Goal: Transaction & Acquisition: Purchase product/service

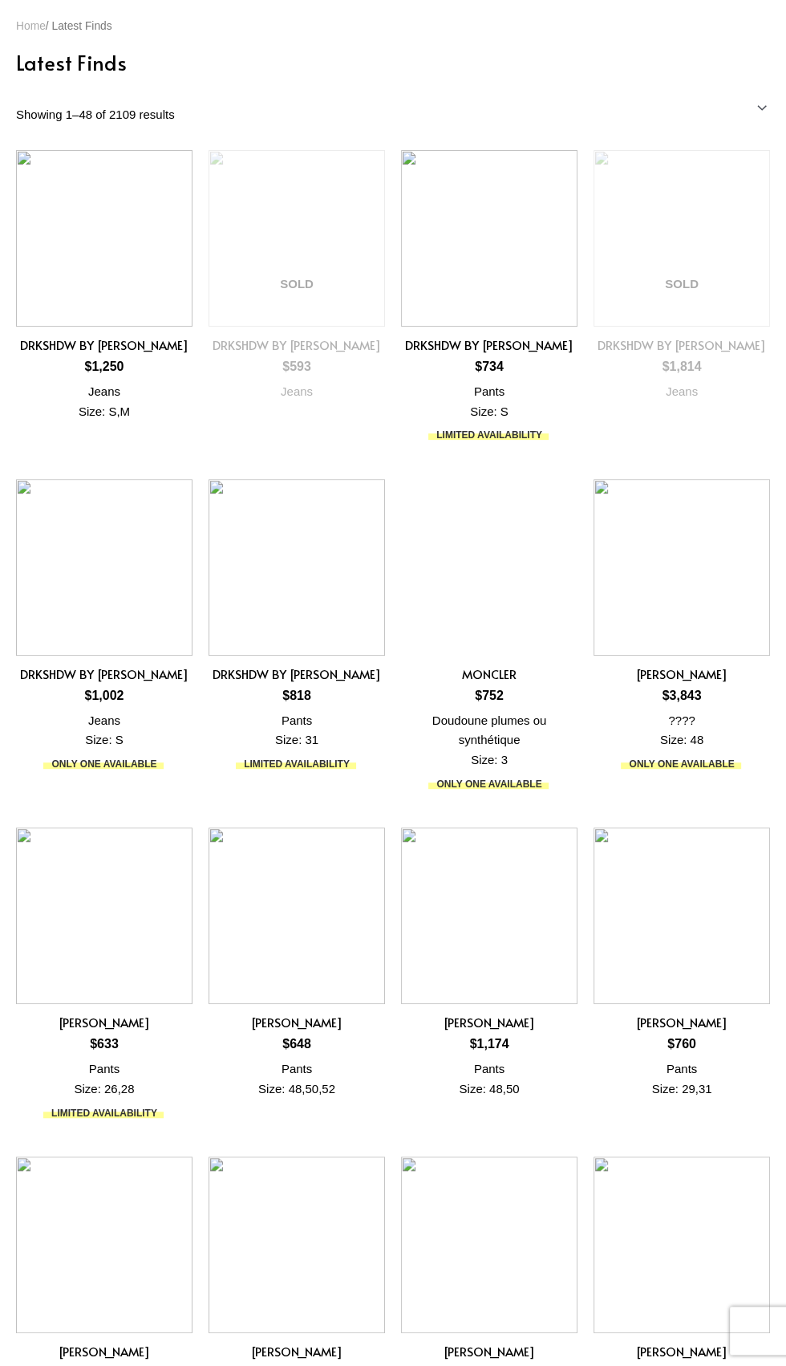
scroll to position [71, 0]
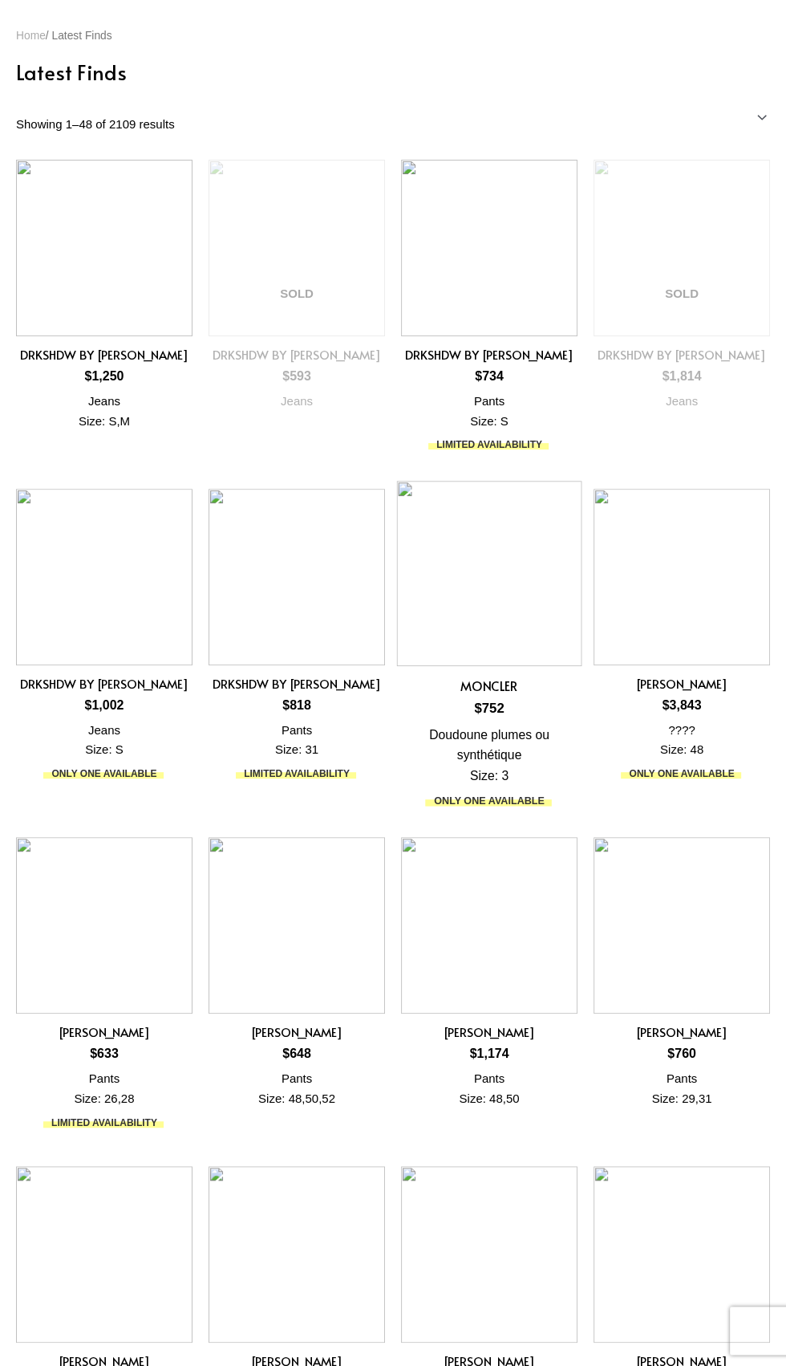
click at [467, 577] on img at bounding box center [489, 573] width 185 height 185
click at [429, 571] on img at bounding box center [489, 573] width 185 height 185
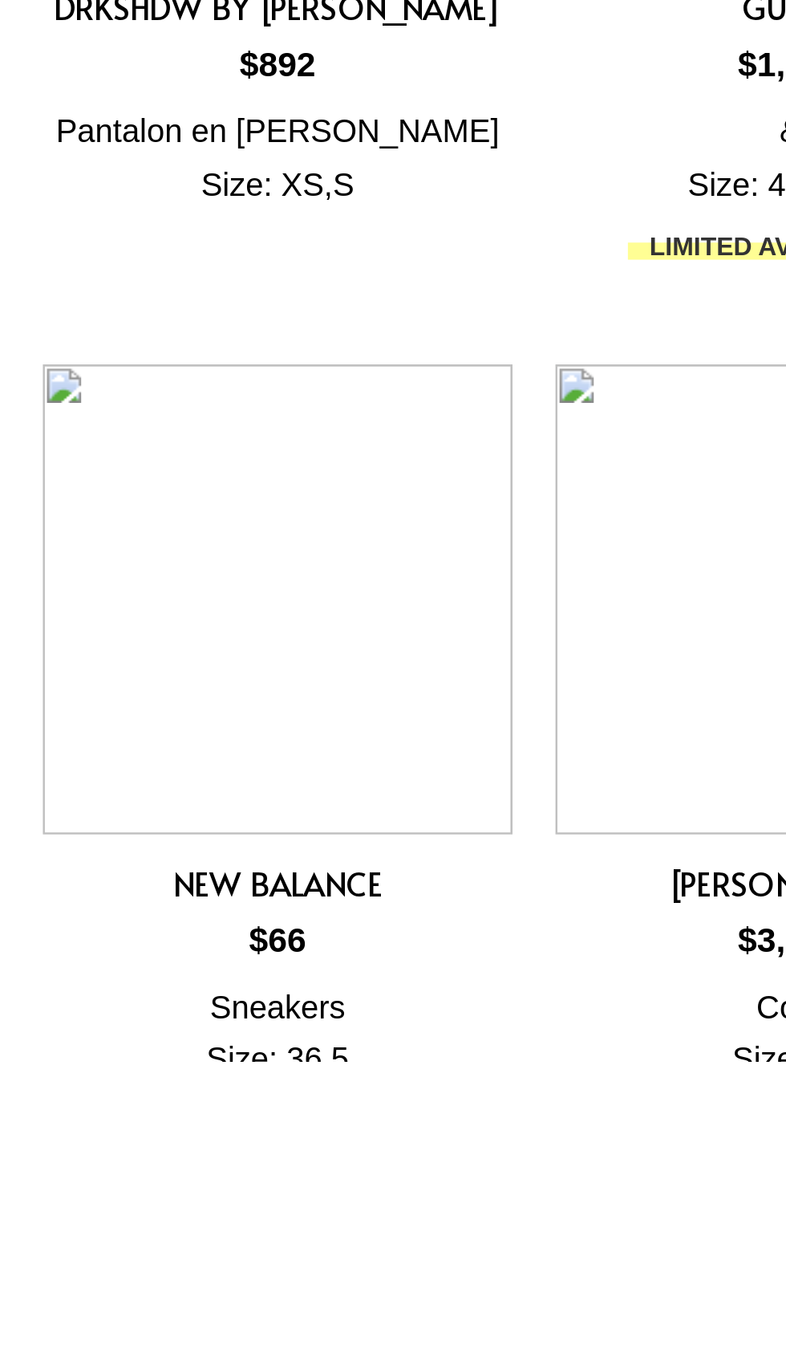
scroll to position [2778, 0]
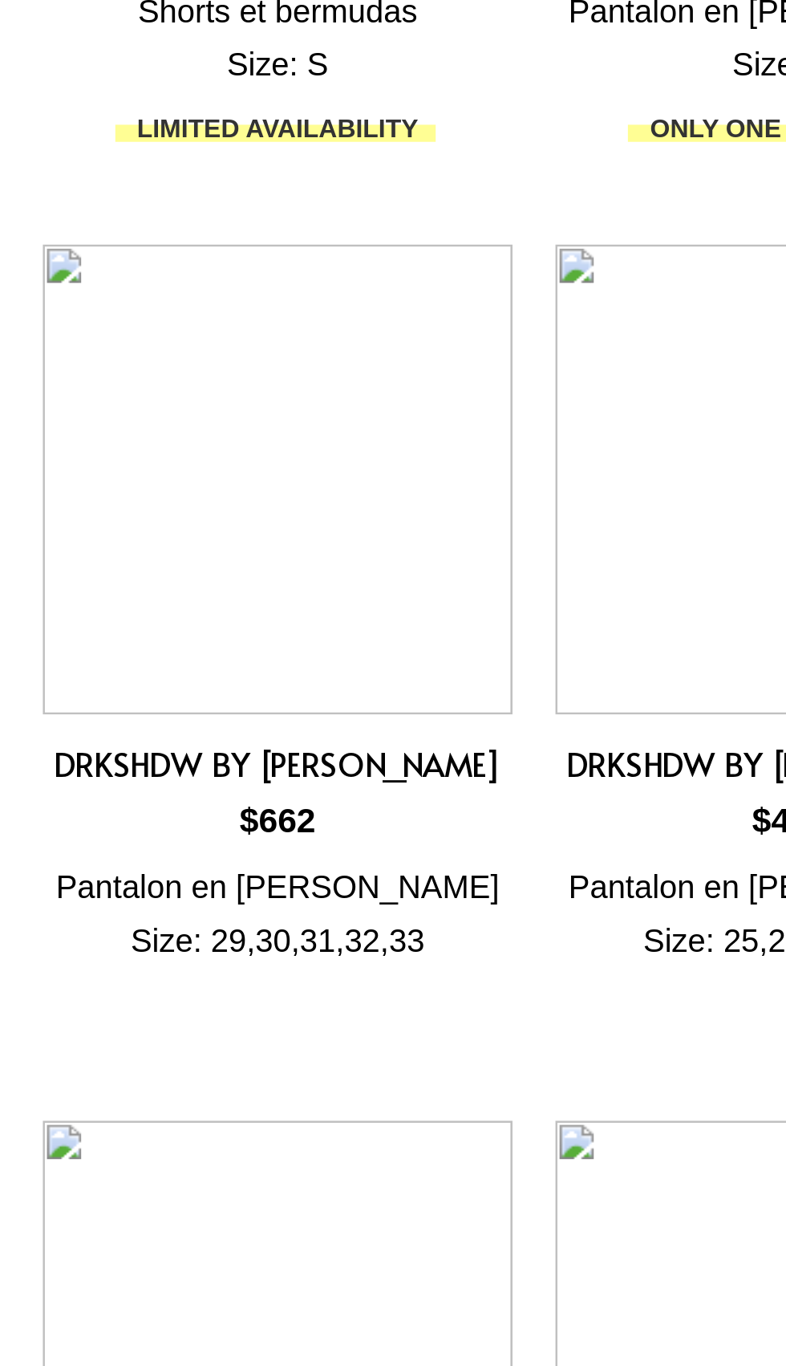
scroll to position [2950, 0]
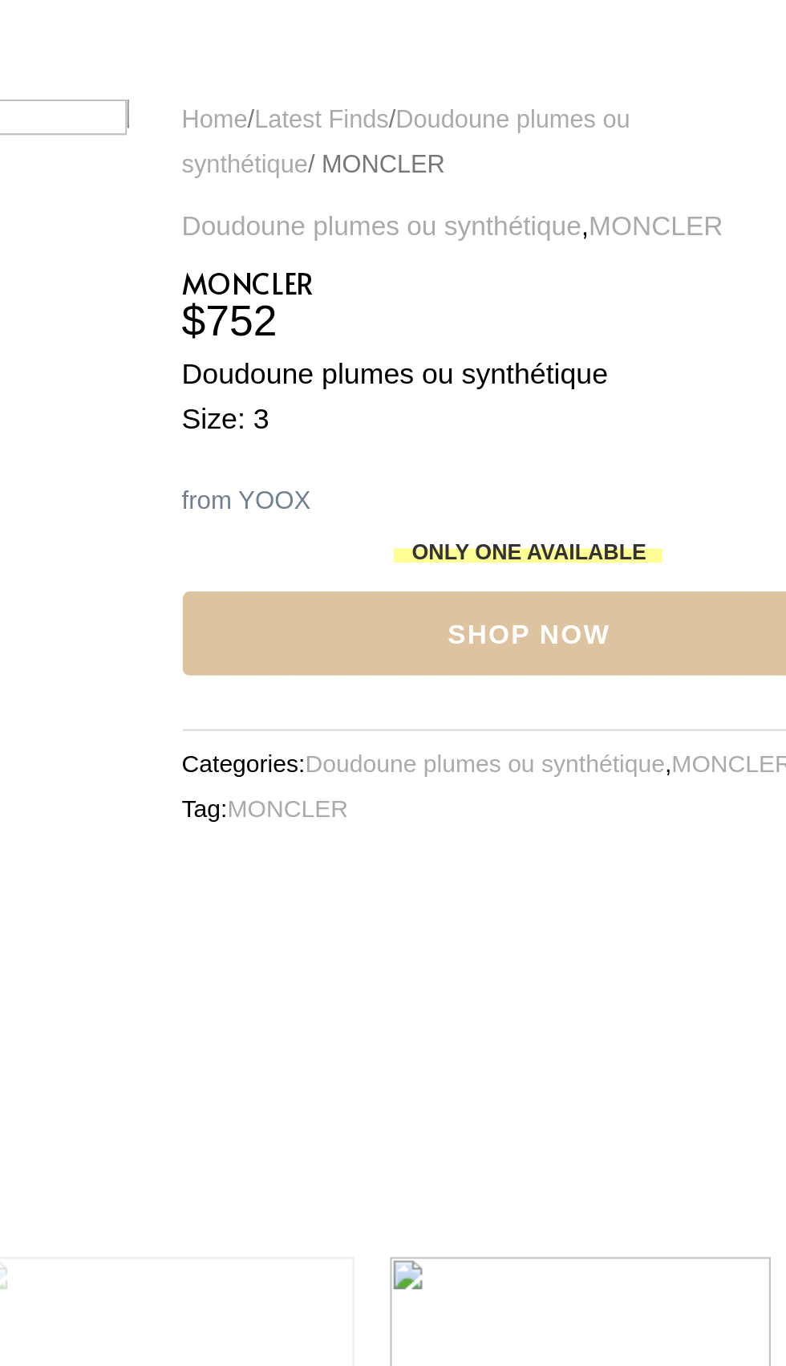
click at [343, 343] on link "Shop Now" at bounding box center [452, 337] width 312 height 38
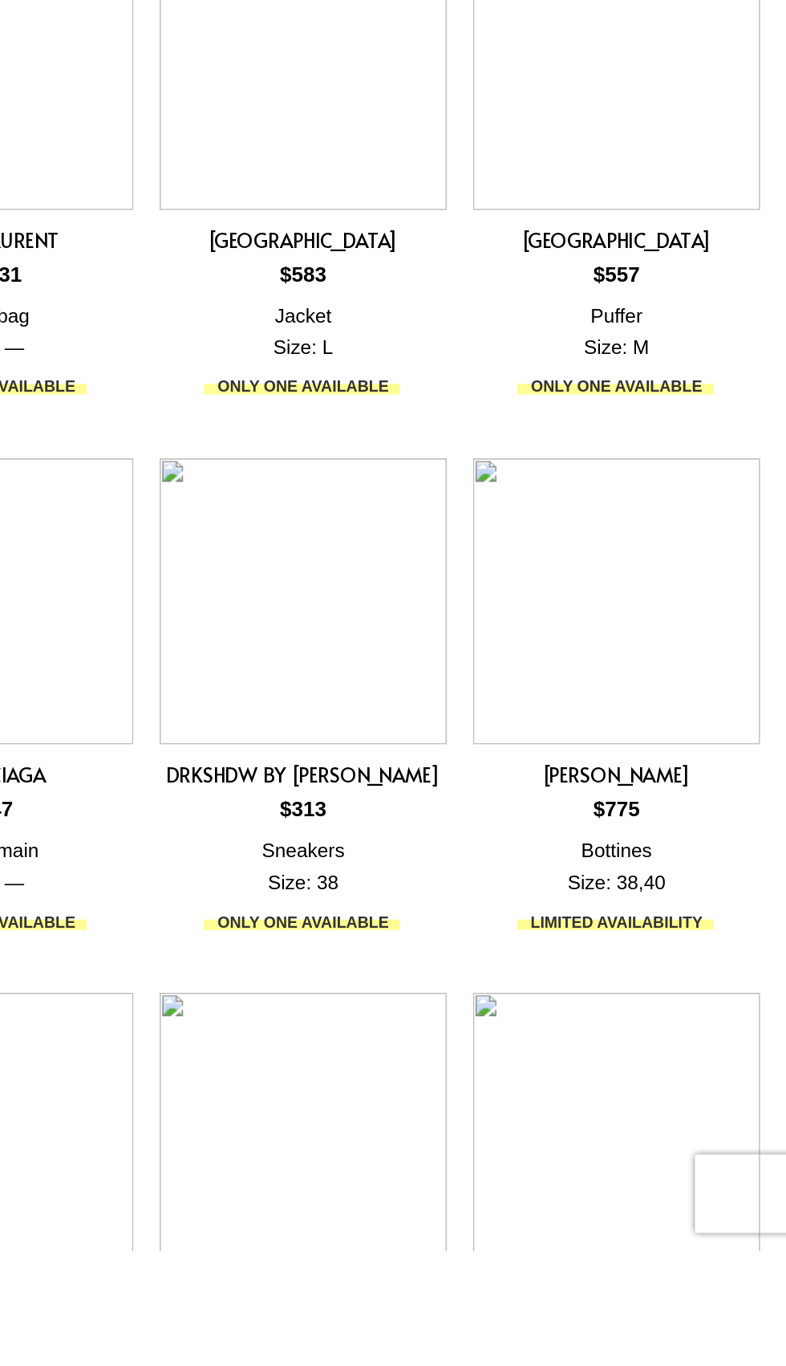
scroll to position [10, 0]
